Goal: Navigation & Orientation: Find specific page/section

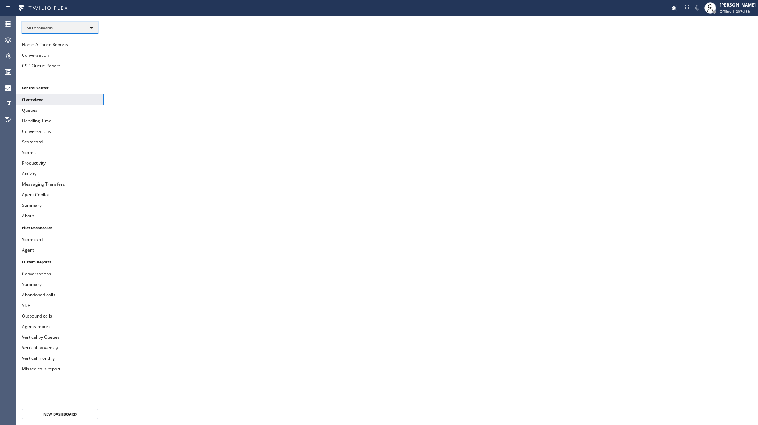
click at [39, 27] on div "All Dashboards" at bounding box center [60, 28] width 76 height 12
click at [47, 70] on li "Custom Reports" at bounding box center [59, 74] width 75 height 9
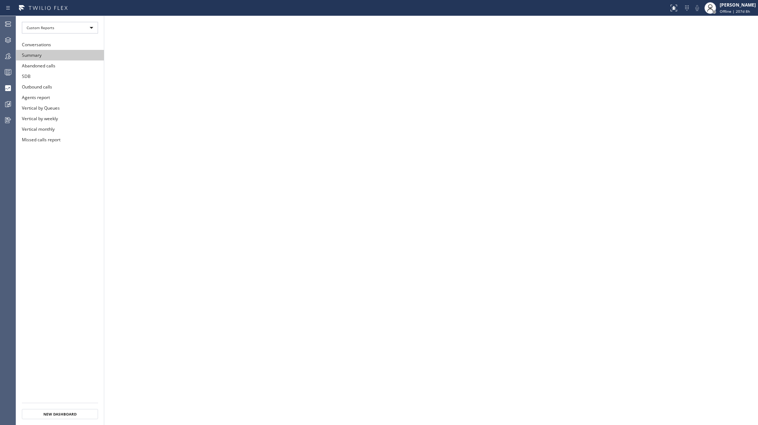
click at [38, 54] on button "Summary" at bounding box center [60, 55] width 88 height 11
click at [35, 59] on button "Summary" at bounding box center [60, 55] width 88 height 11
click at [33, 70] on button "Abandoned calls" at bounding box center [60, 65] width 88 height 11
click at [41, 34] on li "Custom Reports" at bounding box center [60, 27] width 88 height 23
click at [44, 26] on div "Custom Reports" at bounding box center [60, 28] width 76 height 12
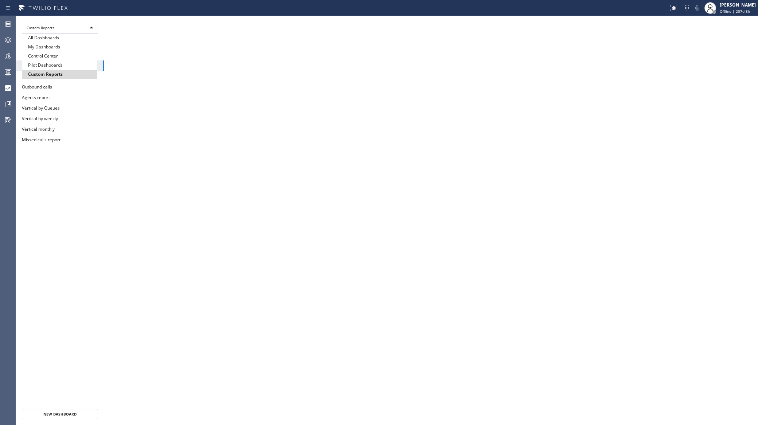
click at [39, 76] on li "Custom Reports" at bounding box center [59, 74] width 75 height 9
click at [39, 140] on button "Missed calls report" at bounding box center [60, 139] width 88 height 11
click at [7, 119] on icon at bounding box center [8, 120] width 6 height 6
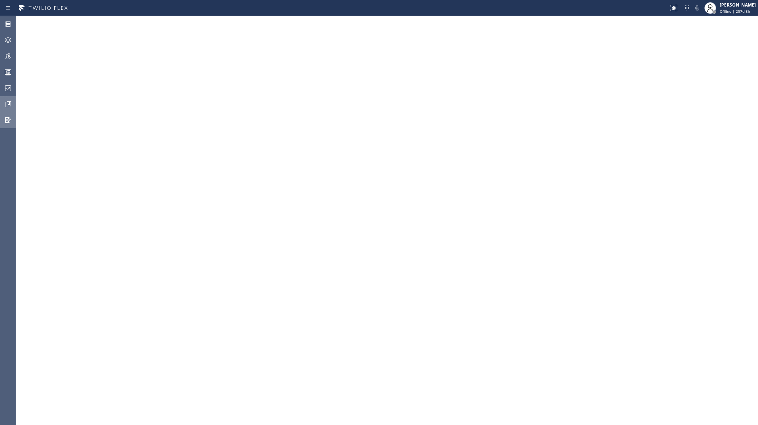
click at [9, 104] on icon at bounding box center [9, 103] width 2 height 3
click at [11, 85] on icon at bounding box center [8, 88] width 9 height 9
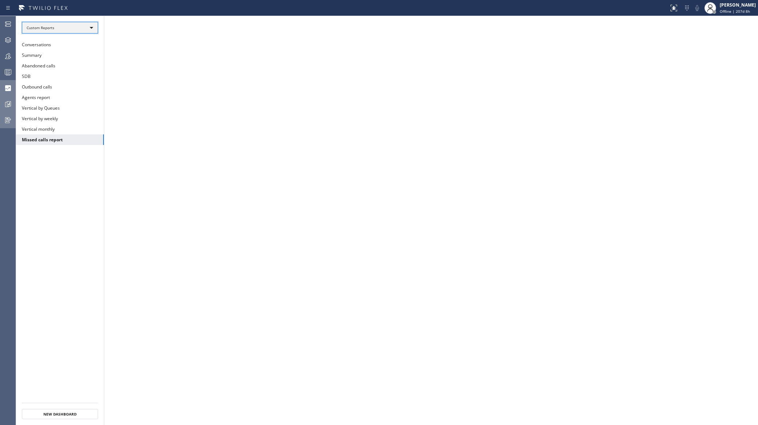
click at [48, 27] on div "Custom Reports" at bounding box center [60, 28] width 76 height 12
click at [6, 73] on div at bounding box center [379, 212] width 758 height 425
click at [6, 73] on circle at bounding box center [6, 73] width 1 height 1
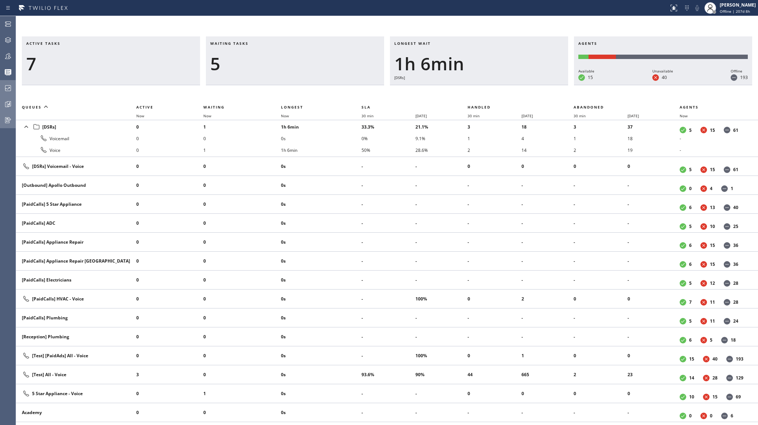
click at [7, 85] on icon at bounding box center [8, 88] width 6 height 6
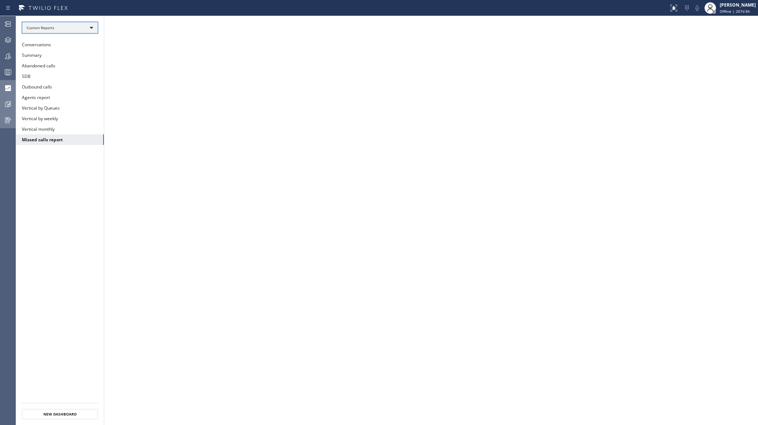
click at [60, 24] on div "Custom Reports" at bounding box center [60, 28] width 76 height 12
click at [56, 43] on li "My Dashboards" at bounding box center [59, 47] width 75 height 9
click at [61, 27] on div "My Dashboards" at bounding box center [60, 28] width 76 height 12
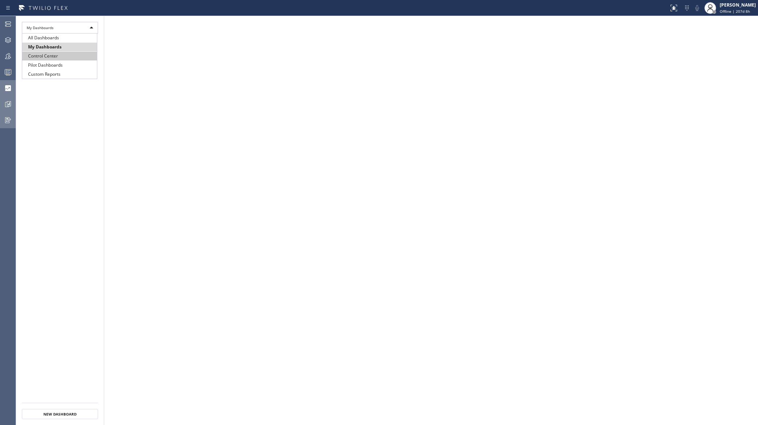
click at [49, 58] on li "Control Center" at bounding box center [59, 56] width 75 height 9
click at [41, 44] on button "Overview" at bounding box center [60, 44] width 88 height 11
